Goal: Find specific page/section: Find specific page/section

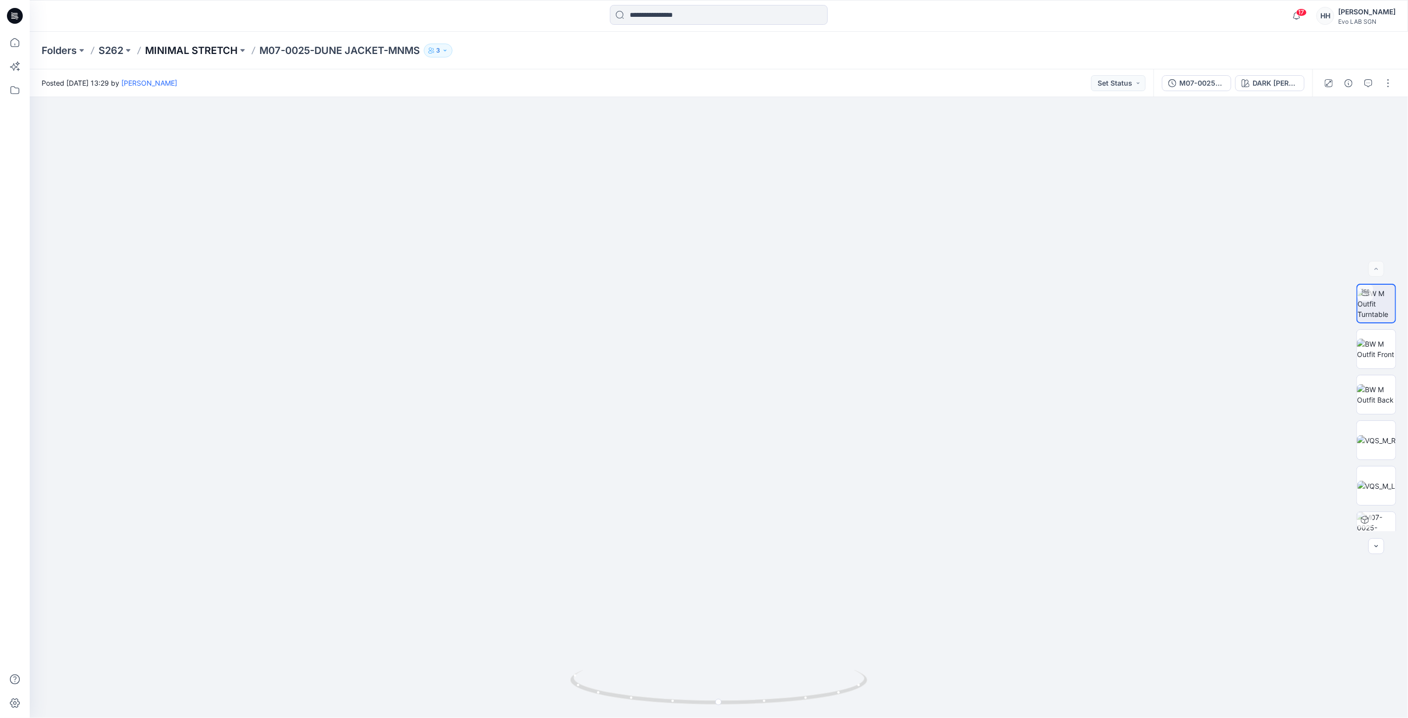
click at [200, 54] on p "MINIMAL STRETCH" at bounding box center [191, 51] width 93 height 14
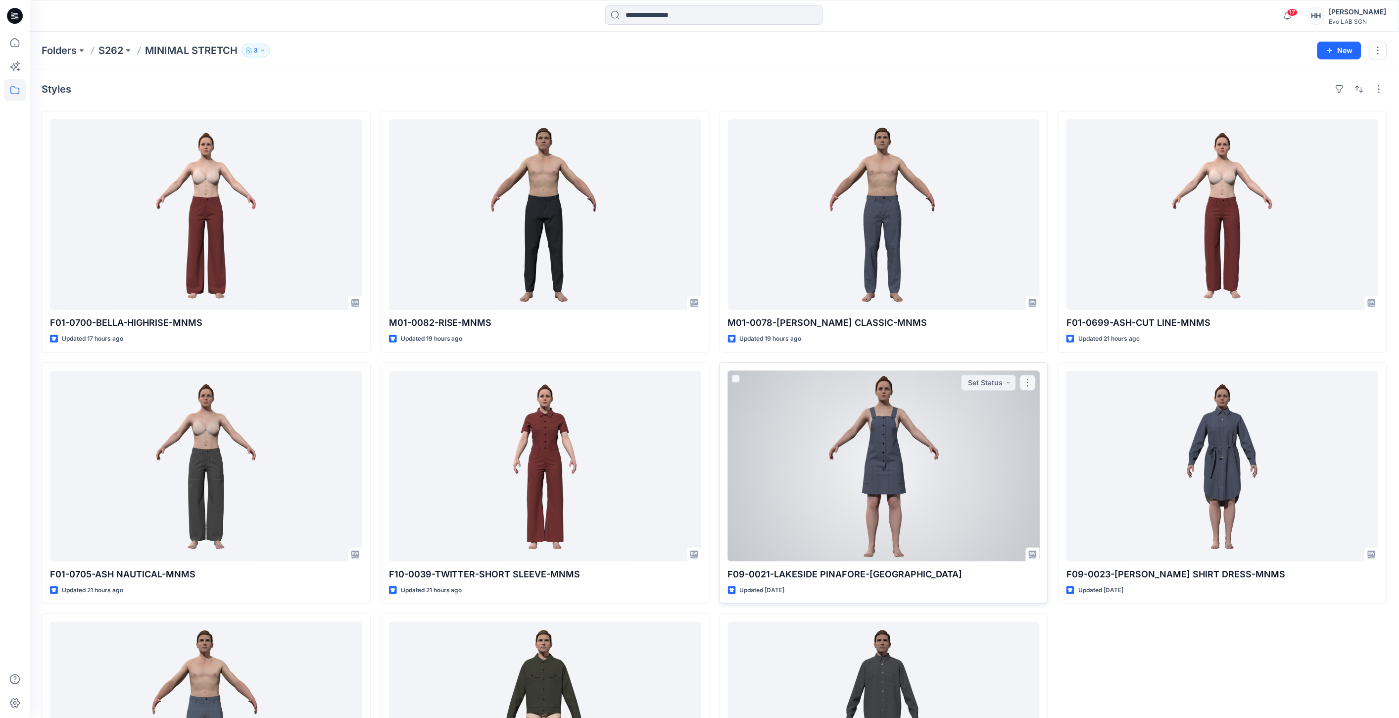
click at [849, 467] on div at bounding box center [884, 466] width 312 height 191
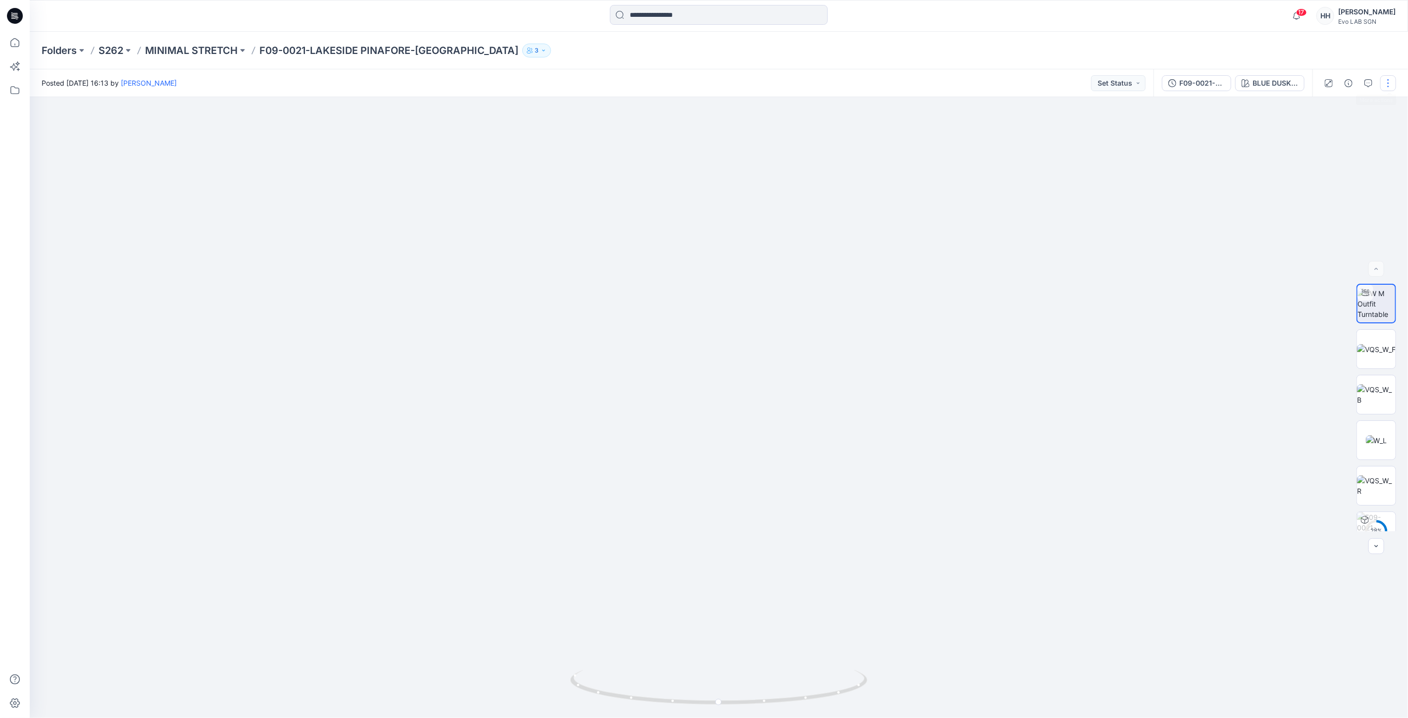
click at [1392, 81] on button "button" at bounding box center [1388, 83] width 16 height 16
click at [1331, 130] on p "Edit" at bounding box center [1325, 133] width 12 height 10
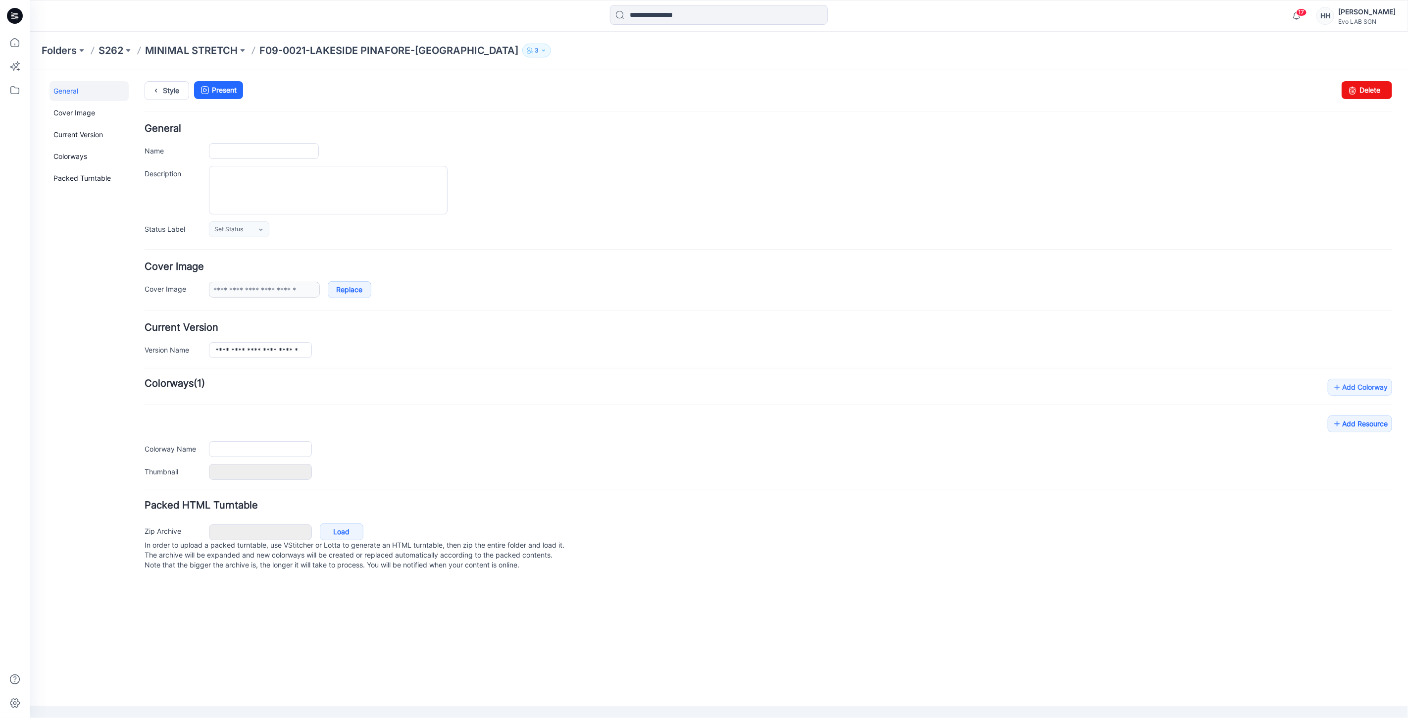
type input "**********"
type input "*******"
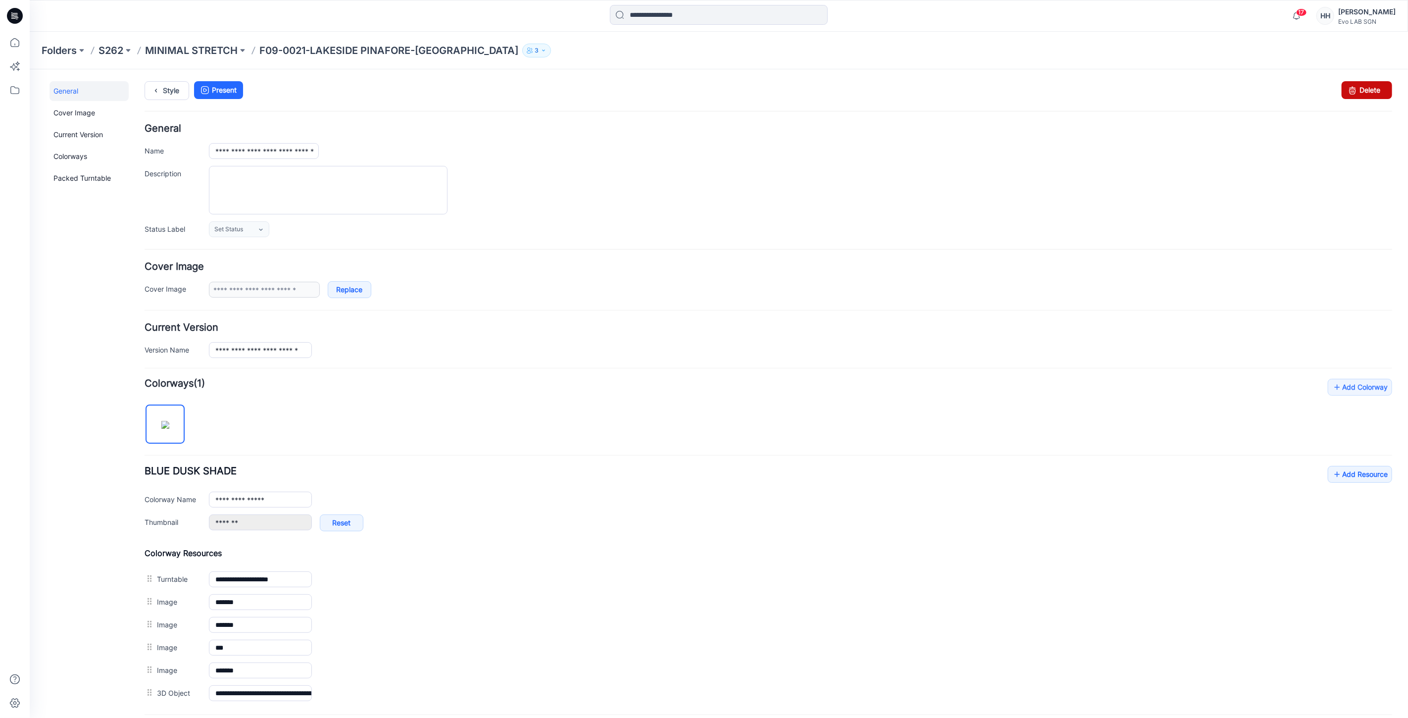
click at [1359, 87] on link "Delete" at bounding box center [1366, 90] width 50 height 18
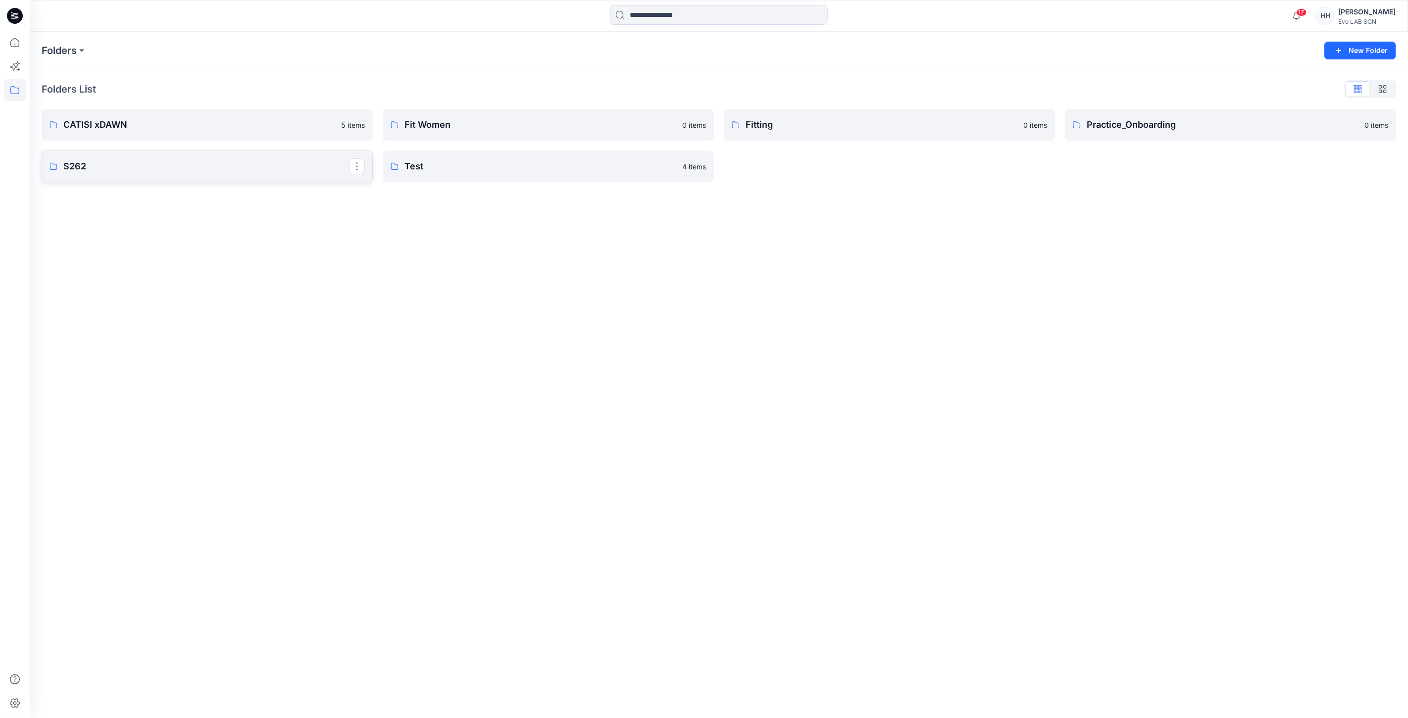
click at [165, 157] on link "S262" at bounding box center [207, 166] width 331 height 32
click at [166, 123] on p "MINIMAL STRETCH" at bounding box center [206, 127] width 286 height 14
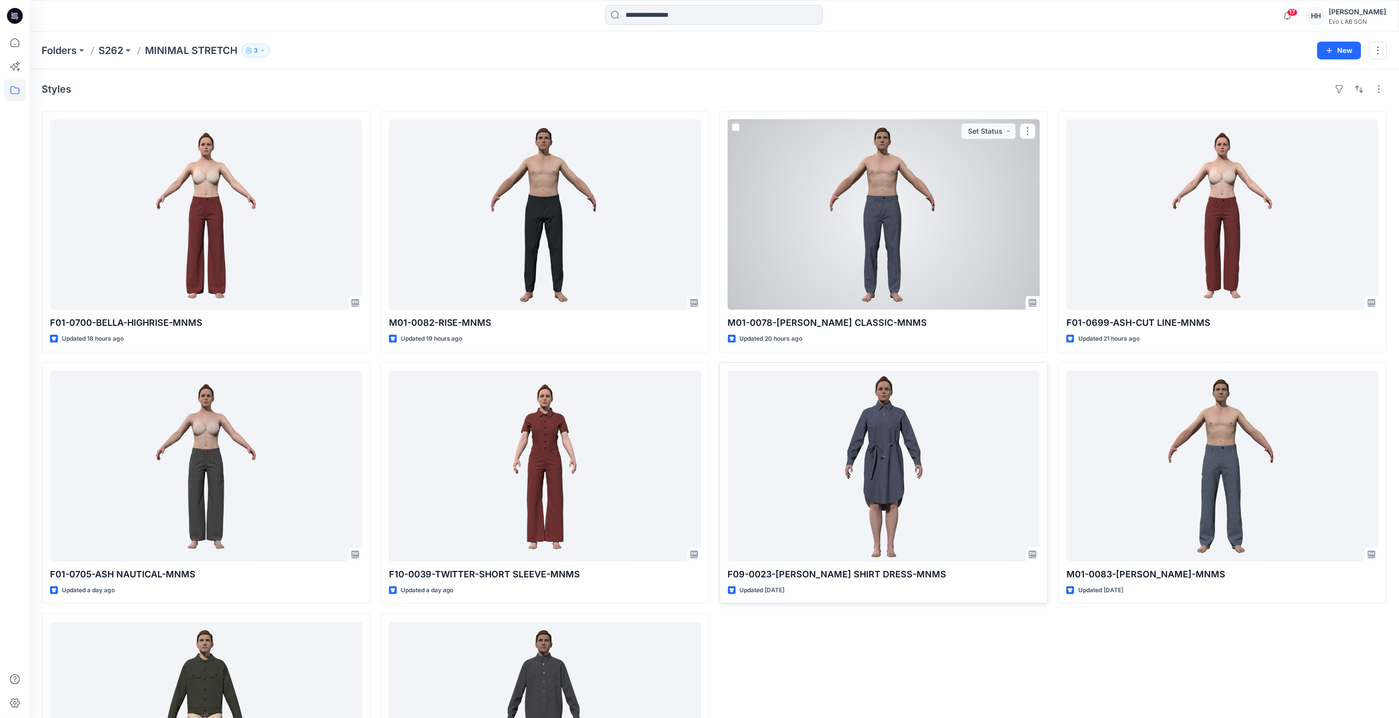
scroll to position [110, 0]
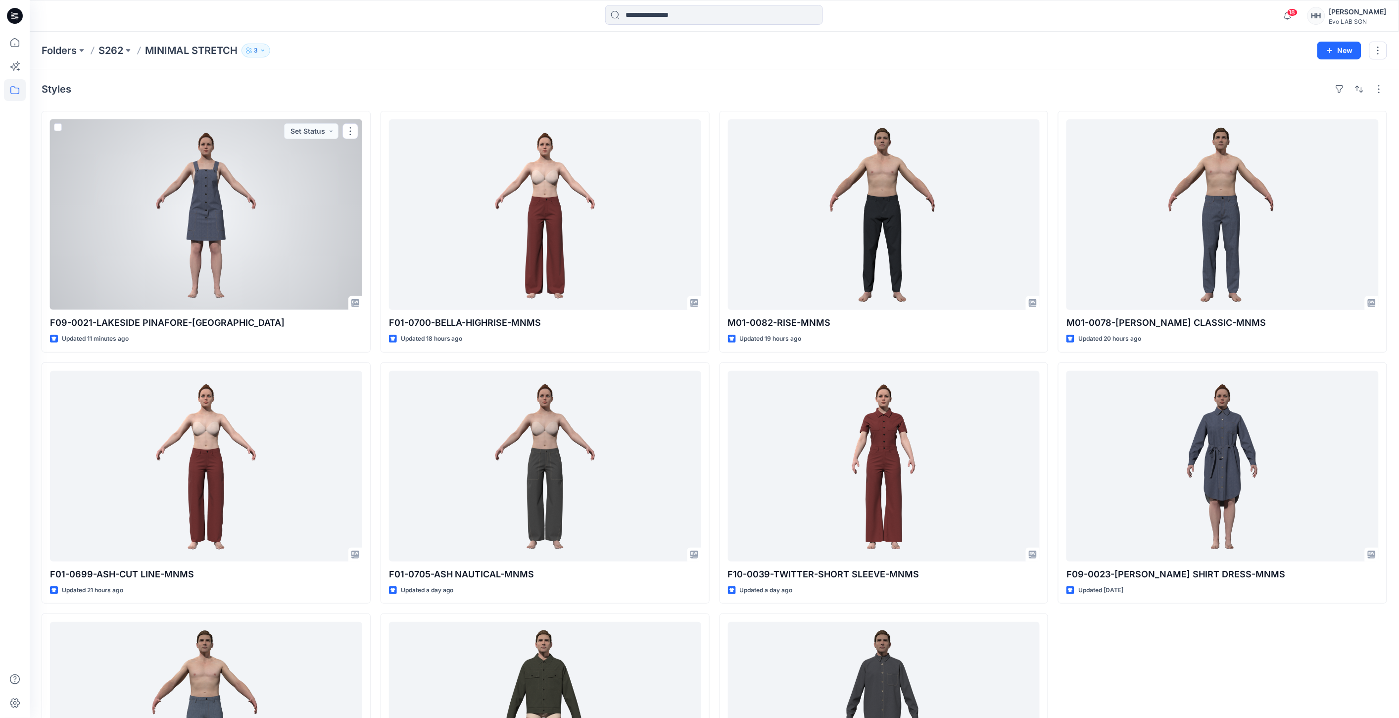
click at [246, 196] on div at bounding box center [206, 214] width 312 height 191
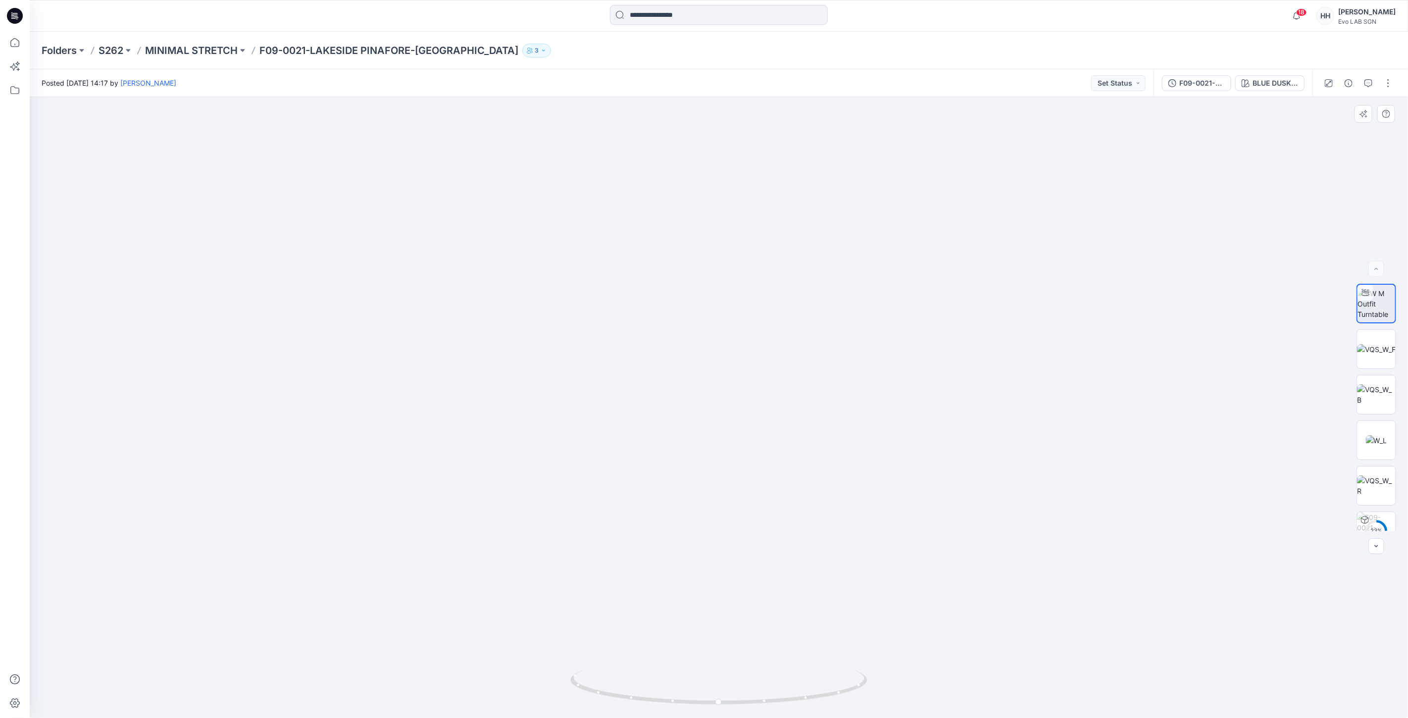
drag, startPoint x: 907, startPoint y: 507, endPoint x: 907, endPoint y: 558, distance: 50.5
drag, startPoint x: 723, startPoint y: 705, endPoint x: 1022, endPoint y: 695, distance: 299.6
click at [1019, 696] on div at bounding box center [719, 407] width 1378 height 621
click at [184, 49] on p "MINIMAL STRETCH" at bounding box center [191, 51] width 93 height 14
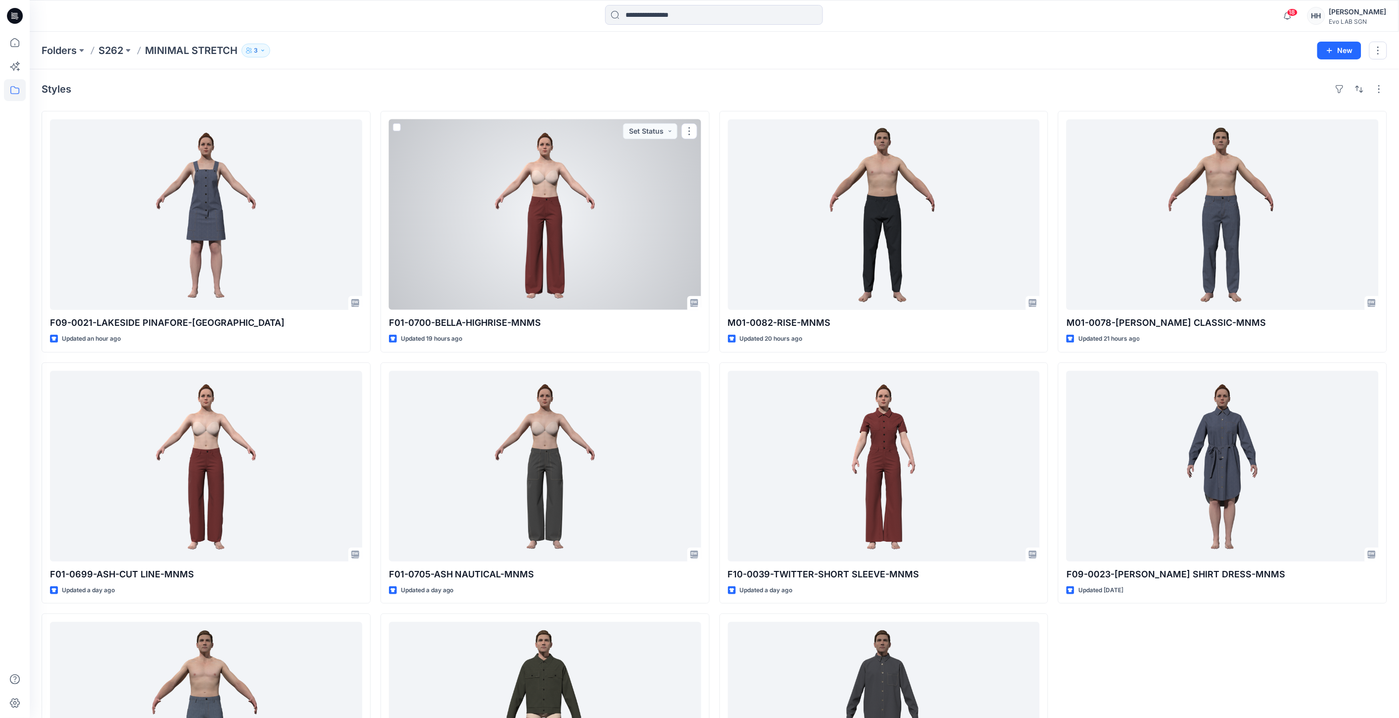
click at [562, 228] on div at bounding box center [545, 214] width 312 height 191
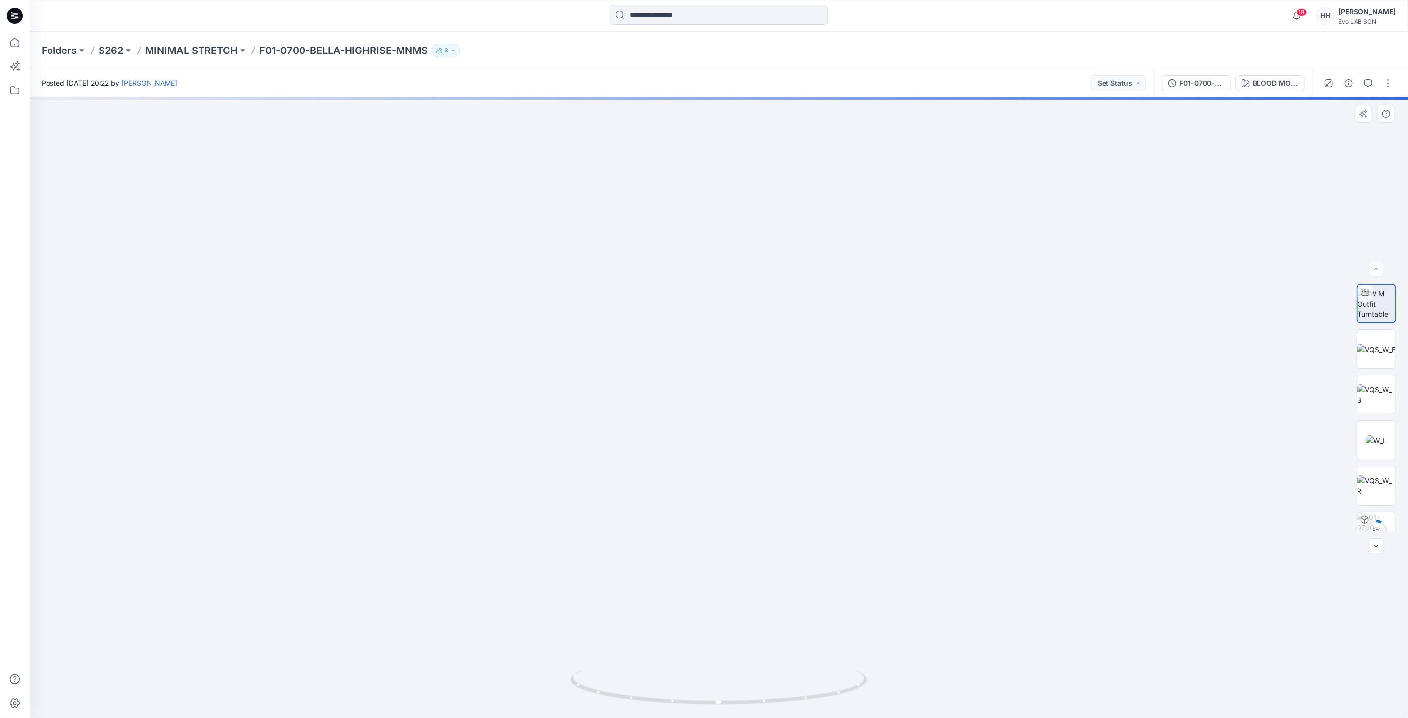
drag, startPoint x: 924, startPoint y: 561, endPoint x: 913, endPoint y: 403, distance: 158.3
drag, startPoint x: 929, startPoint y: 398, endPoint x: 925, endPoint y: 573, distance: 174.3
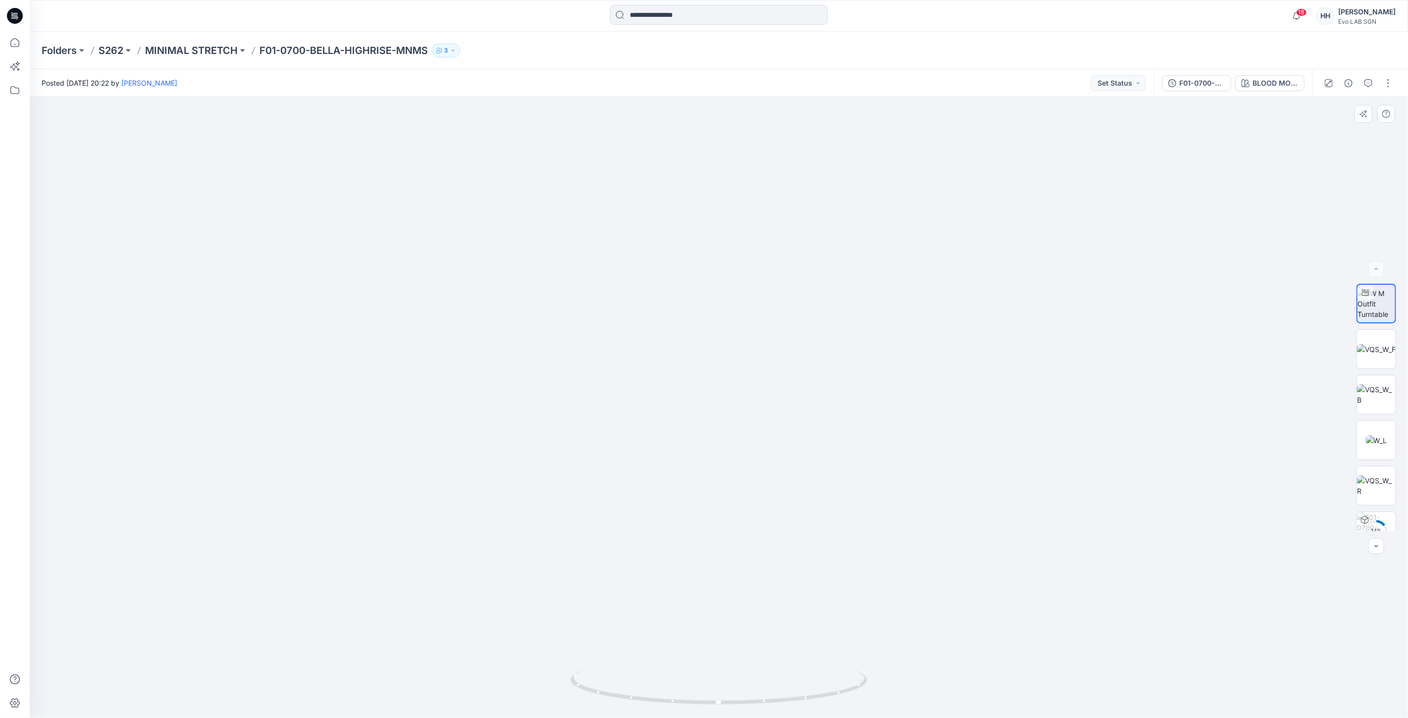
drag, startPoint x: 868, startPoint y: 482, endPoint x: 855, endPoint y: 290, distance: 192.9
click at [1079, 316] on img at bounding box center [719, 236] width 1004 height 964
drag, startPoint x: 863, startPoint y: 540, endPoint x: 856, endPoint y: 445, distance: 94.3
click at [1387, 76] on button "button" at bounding box center [1388, 83] width 16 height 16
click at [1335, 234] on button "View" at bounding box center [1346, 234] width 91 height 18
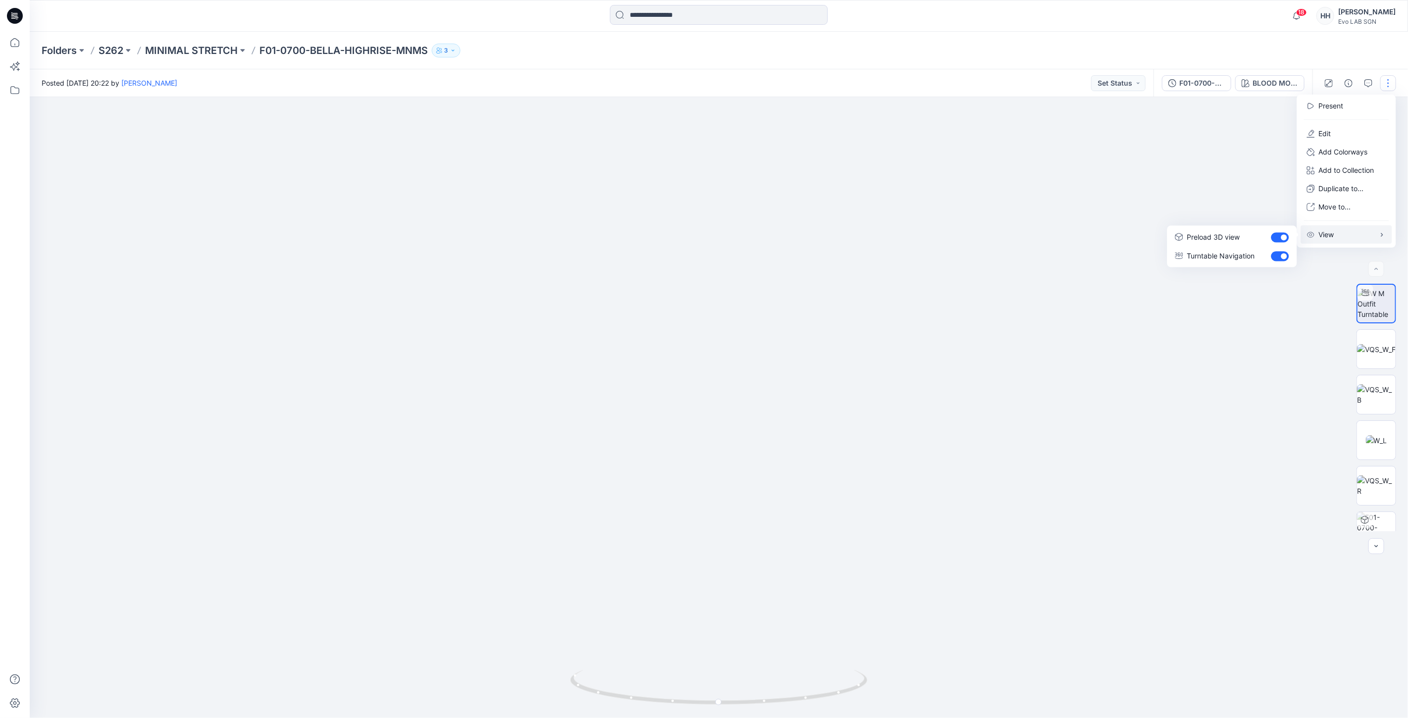
click at [1195, 320] on div at bounding box center [719, 407] width 1378 height 621
click at [1370, 347] on img at bounding box center [1376, 349] width 39 height 10
click at [1386, 112] on icon "button" at bounding box center [1386, 112] width 4 height 5
click at [1383, 387] on img at bounding box center [1376, 394] width 39 height 21
click at [1379, 346] on img at bounding box center [1376, 349] width 39 height 10
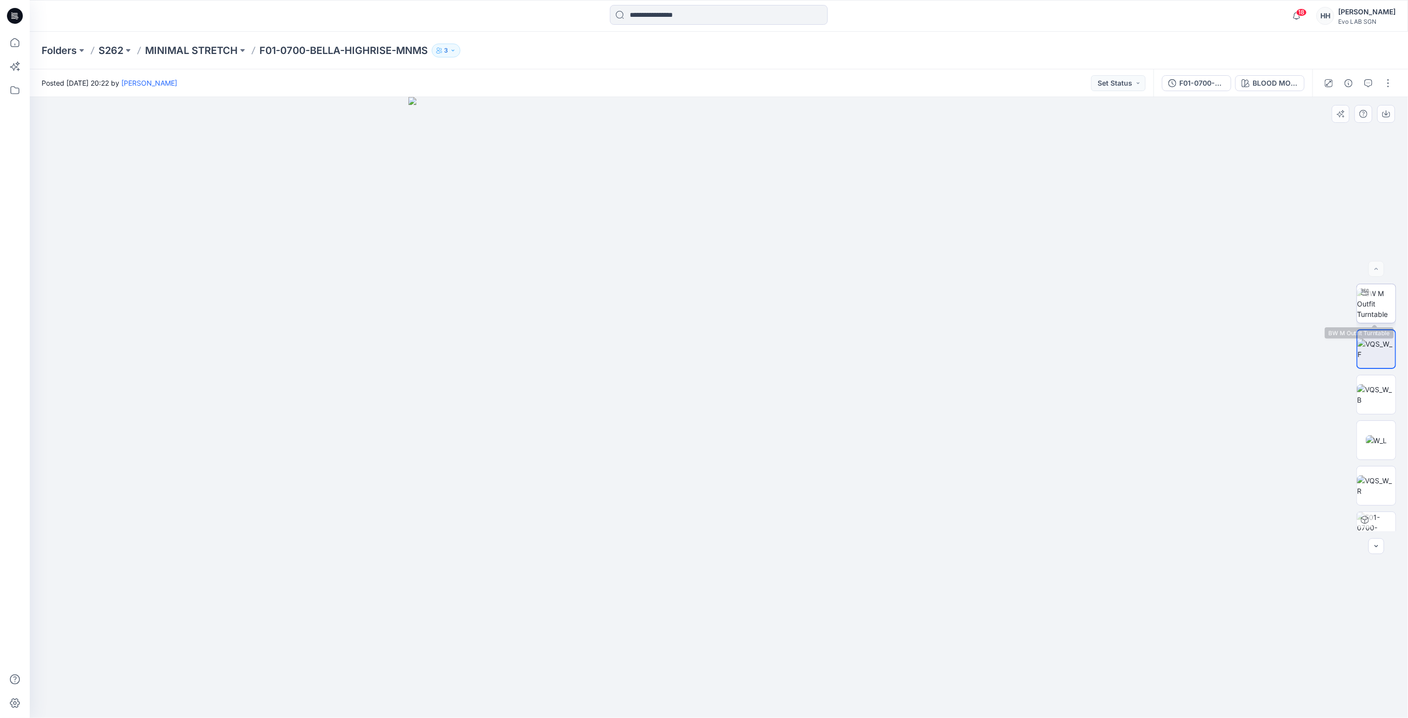
click at [1373, 304] on img at bounding box center [1376, 303] width 39 height 31
click at [1370, 354] on img at bounding box center [1376, 349] width 39 height 10
click at [194, 51] on p "MINIMAL STRETCH" at bounding box center [191, 51] width 93 height 14
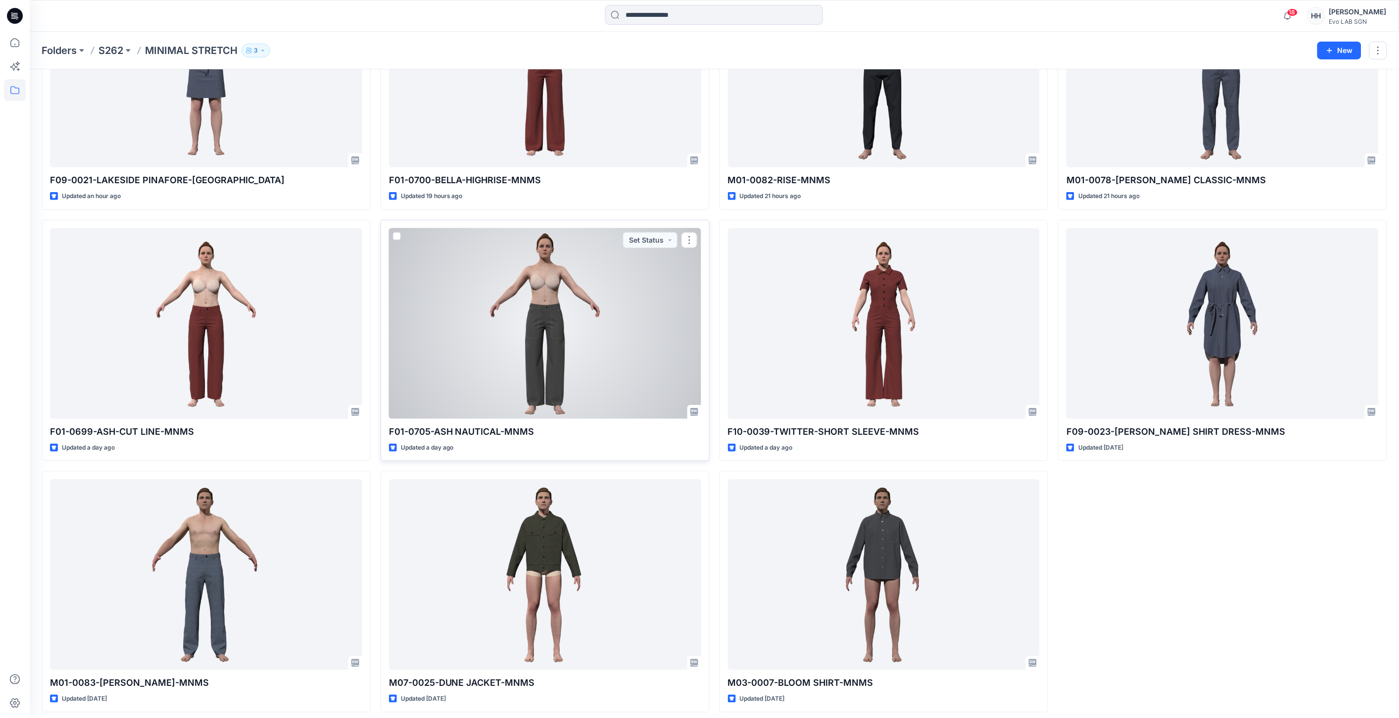
scroll to position [149, 0]
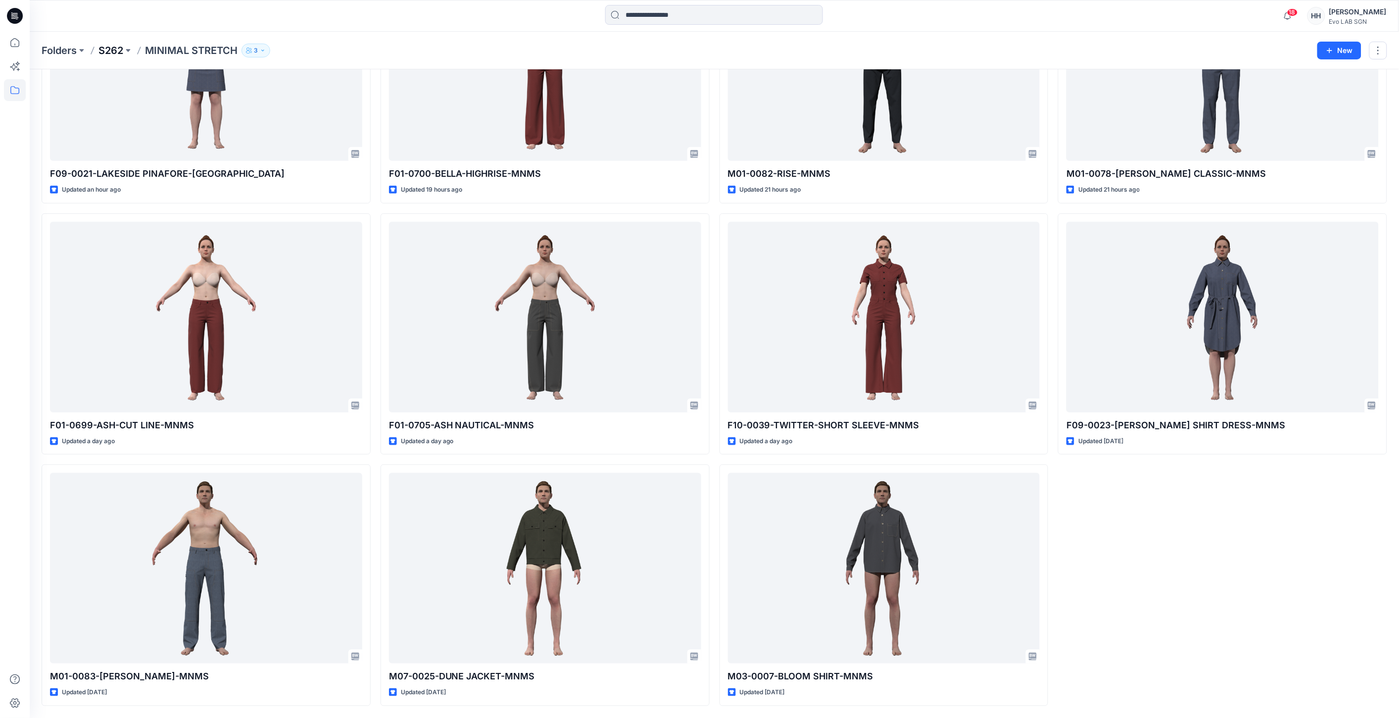
click at [109, 50] on p "S262" at bounding box center [111, 51] width 25 height 14
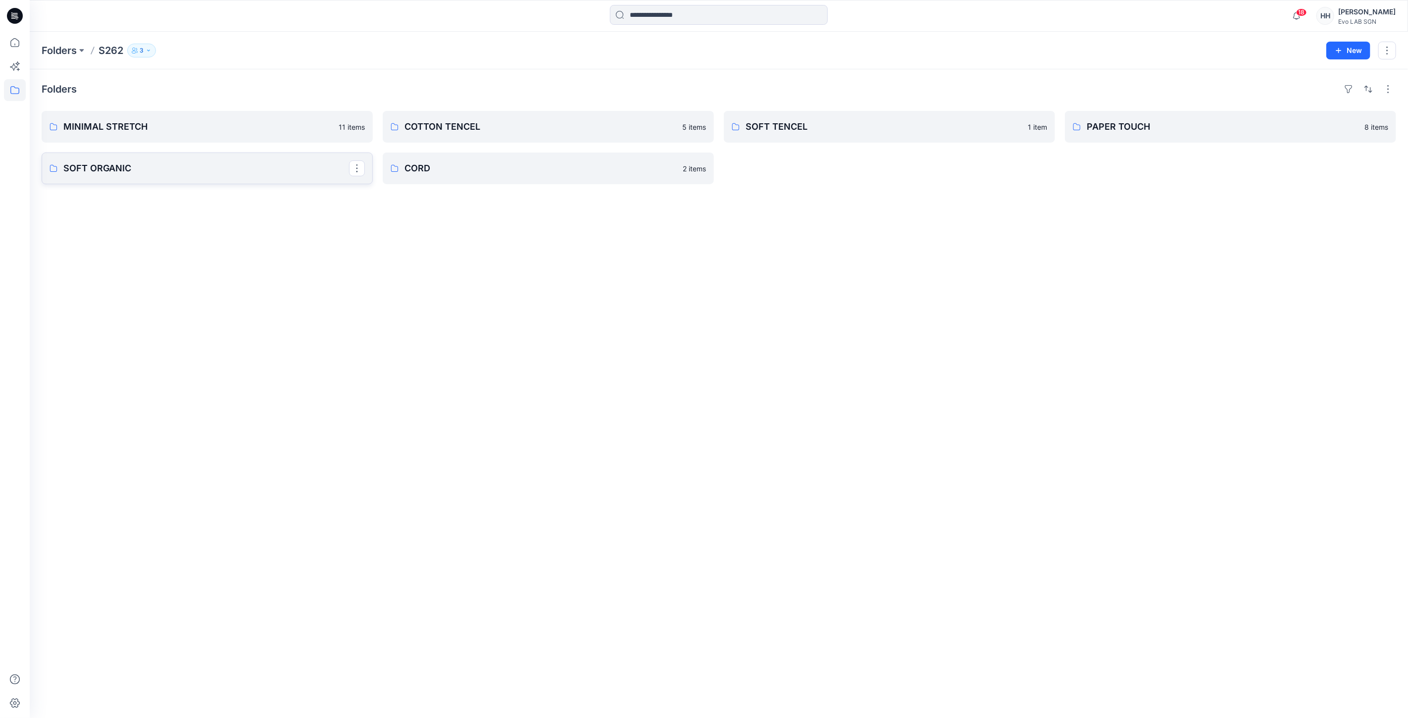
click at [210, 177] on link "SOFT ORGANIC" at bounding box center [207, 168] width 331 height 32
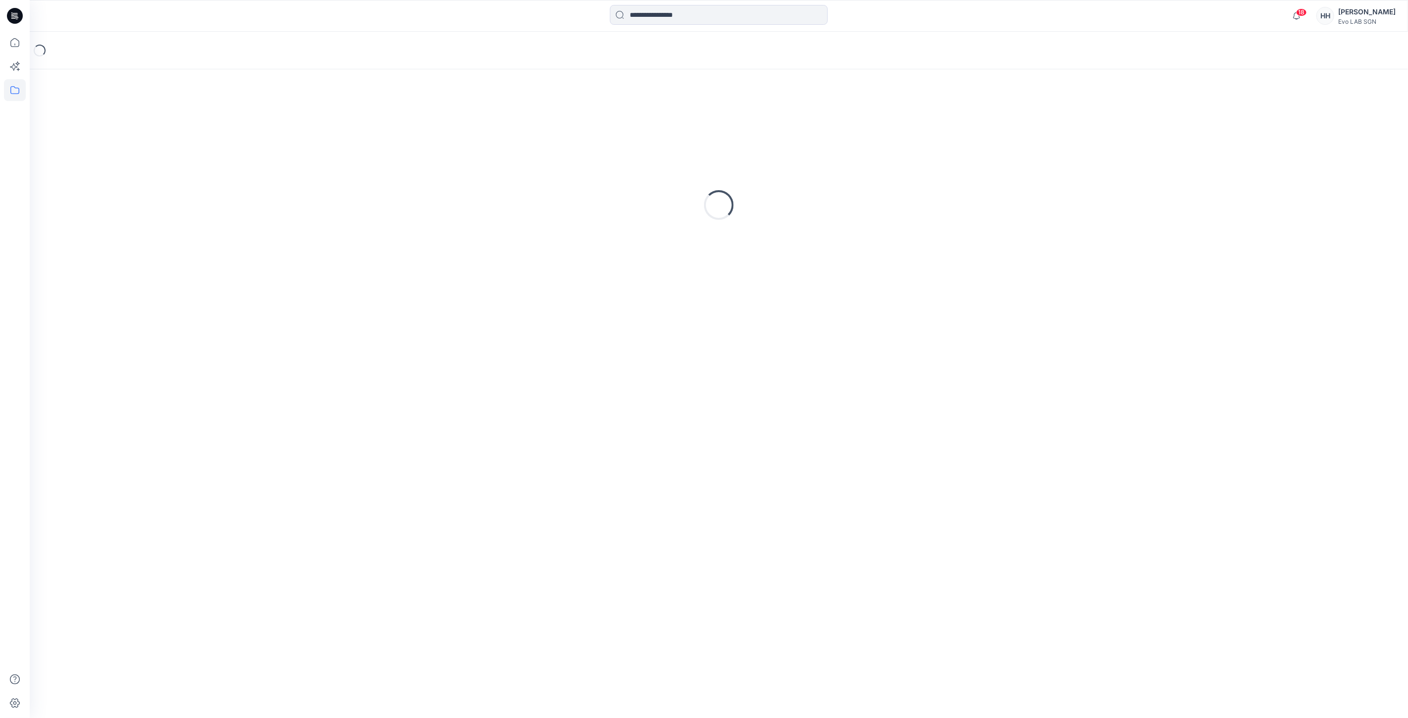
click at [210, 177] on div "Loading..." at bounding box center [719, 204] width 1354 height 247
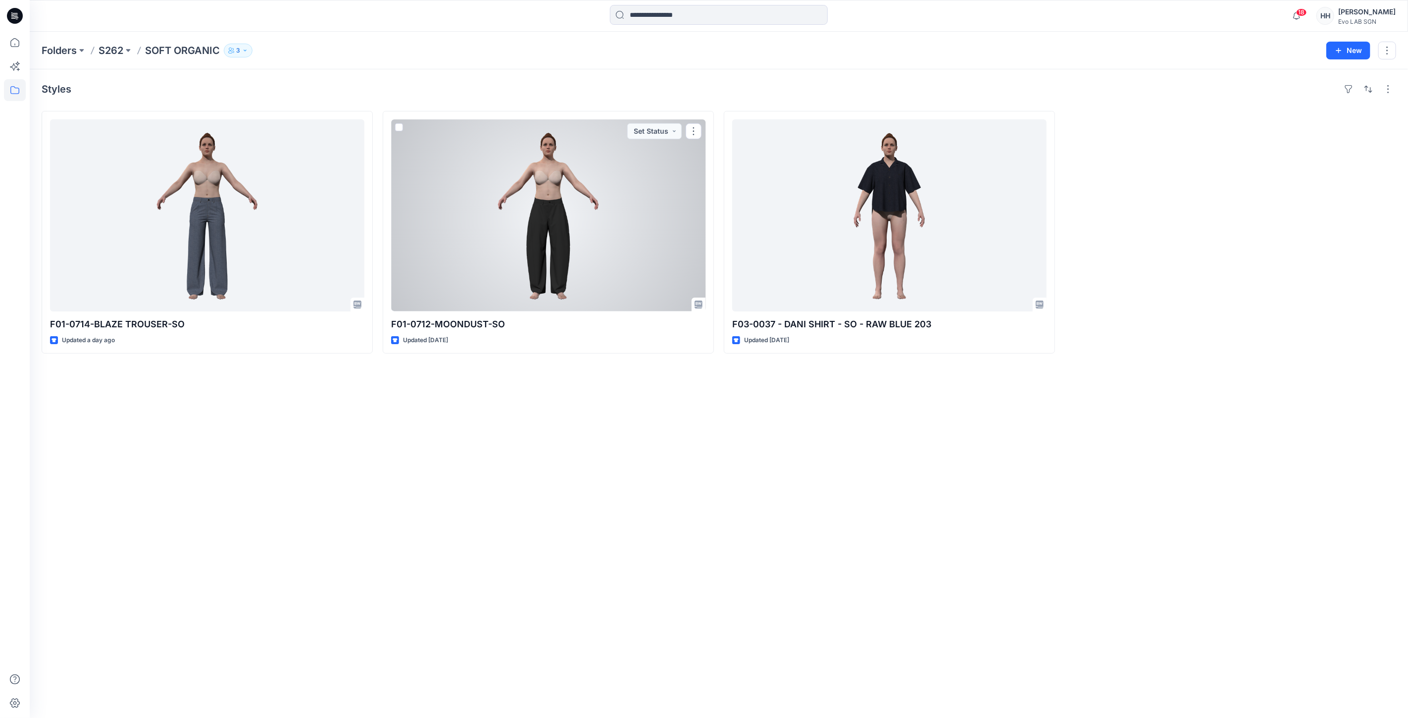
click at [630, 209] on div at bounding box center [548, 215] width 314 height 192
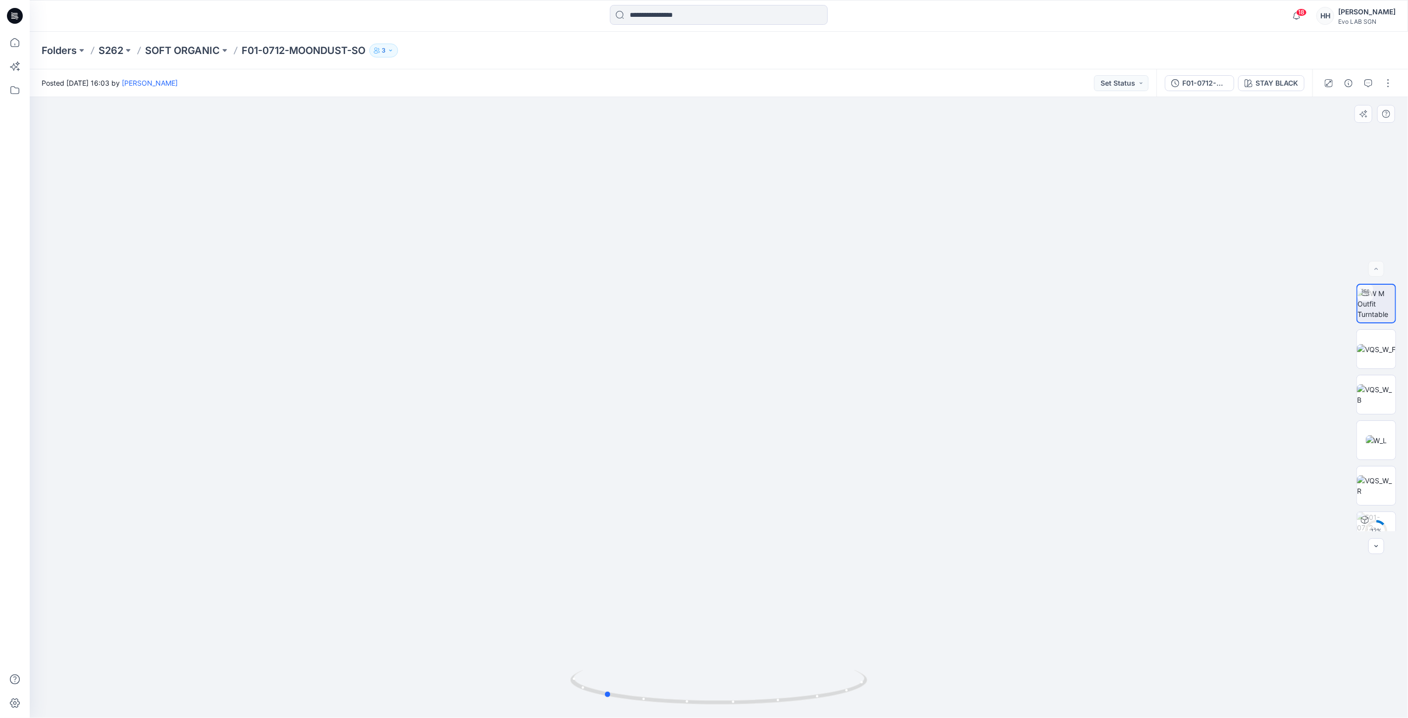
drag, startPoint x: 723, startPoint y: 700, endPoint x: 908, endPoint y: 706, distance: 185.2
click at [908, 706] on div at bounding box center [719, 407] width 1378 height 621
drag, startPoint x: 770, startPoint y: 703, endPoint x: 766, endPoint y: 696, distance: 8.2
click at [766, 696] on div at bounding box center [718, 692] width 297 height 49
drag, startPoint x: 793, startPoint y: 698, endPoint x: 620, endPoint y: 691, distance: 173.4
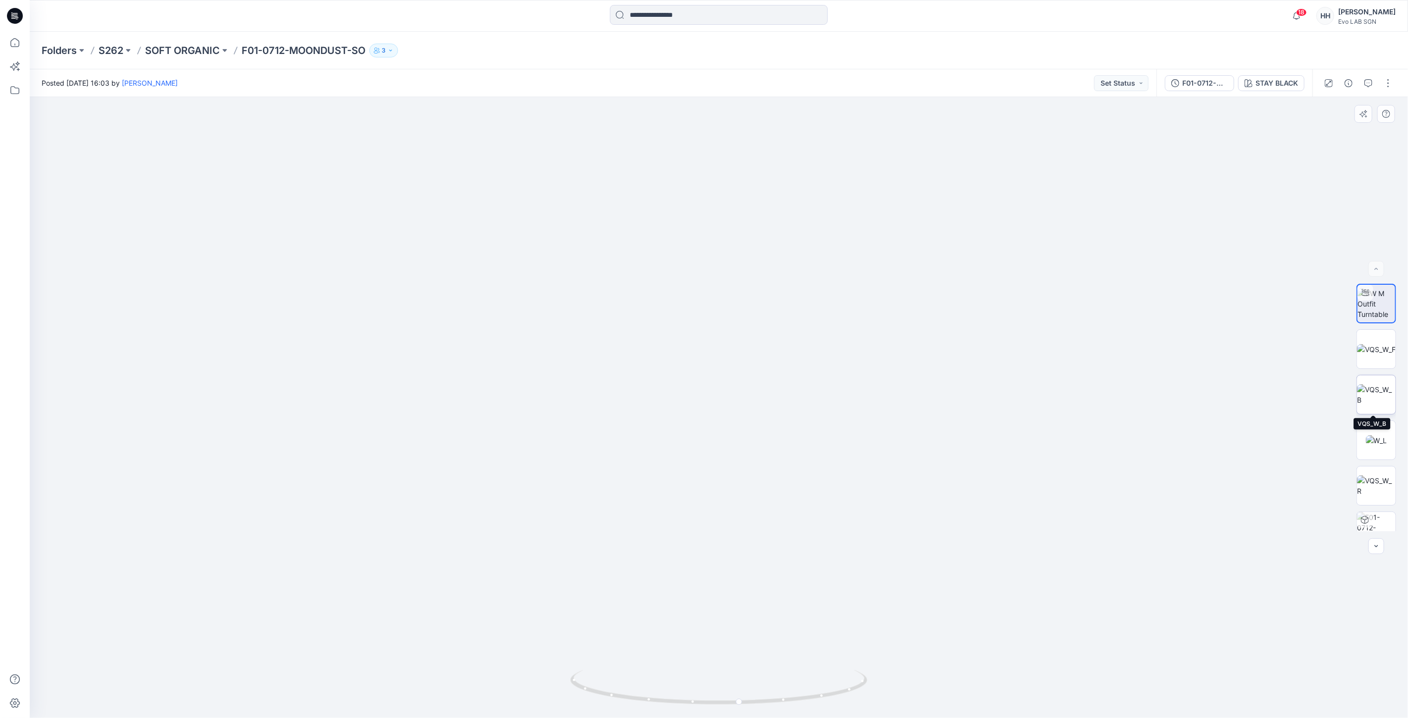
click at [1376, 386] on img at bounding box center [1376, 394] width 39 height 21
